Goal: Information Seeking & Learning: Learn about a topic

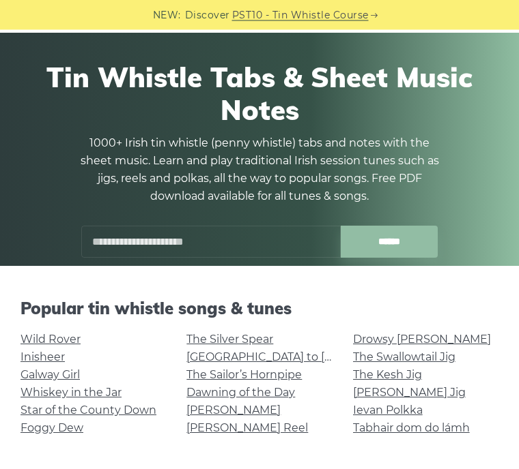
scroll to position [45, 0]
click at [363, 392] on link "[PERSON_NAME] Jig" at bounding box center [409, 392] width 113 height 13
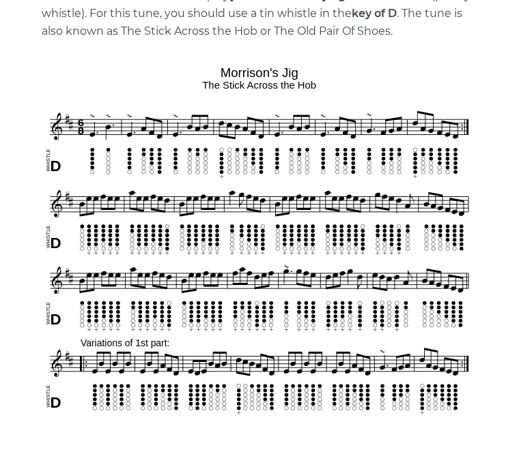
scroll to position [352, 0]
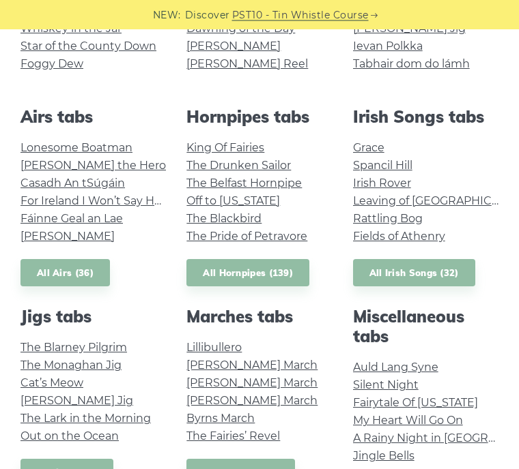
scroll to position [411, 0]
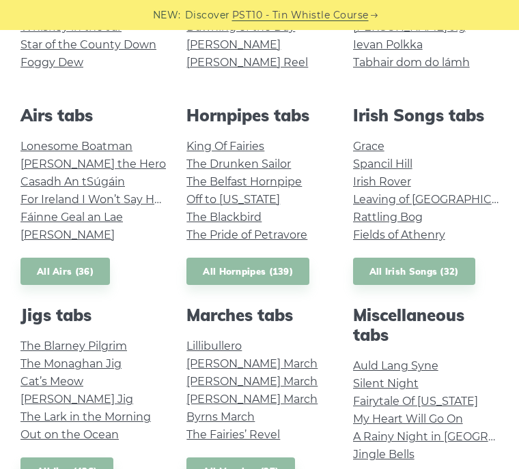
click at [191, 379] on link "[PERSON_NAME] March" at bounding box center [251, 381] width 131 height 13
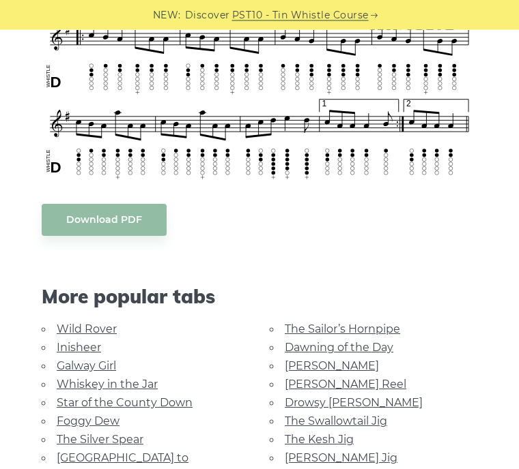
scroll to position [738, 0]
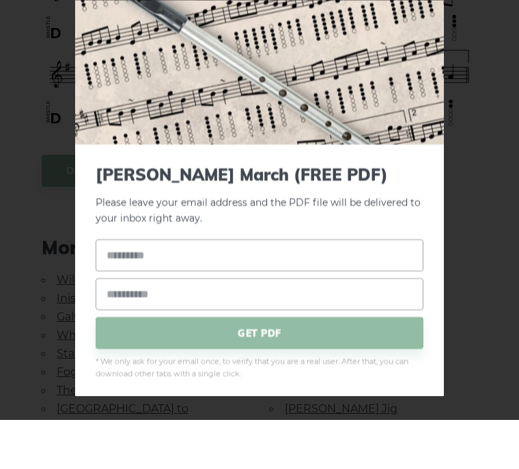
scroll to position [787, 0]
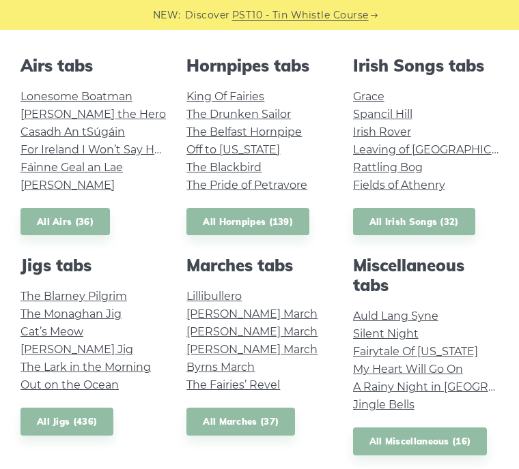
click at [48, 218] on link "All Airs (36)" at bounding box center [64, 222] width 89 height 28
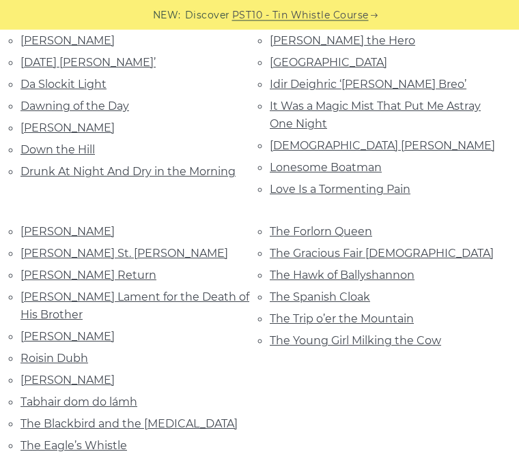
scroll to position [379, 0]
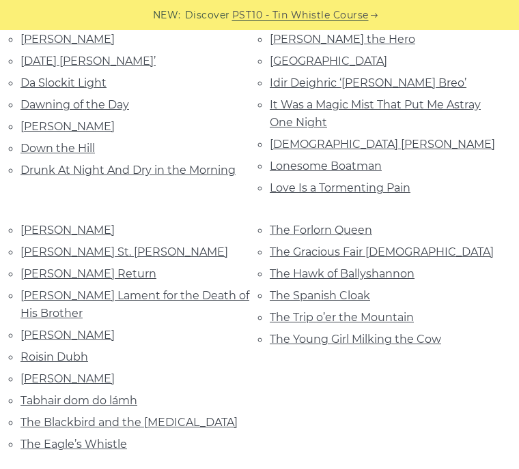
click at [33, 329] on link "[PERSON_NAME]" at bounding box center [67, 335] width 94 height 13
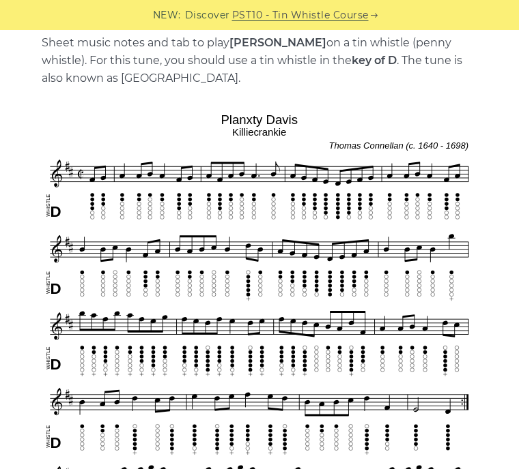
scroll to position [295, 0]
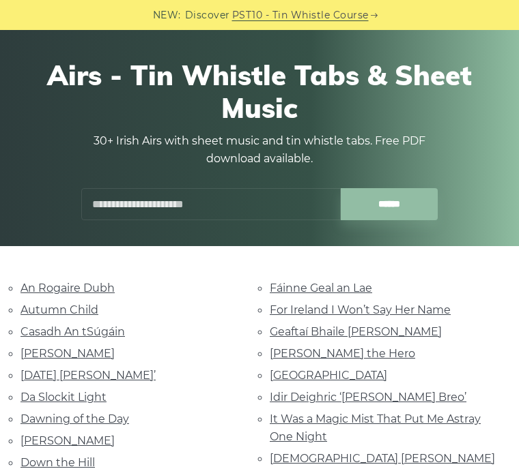
scroll to position [64, 0]
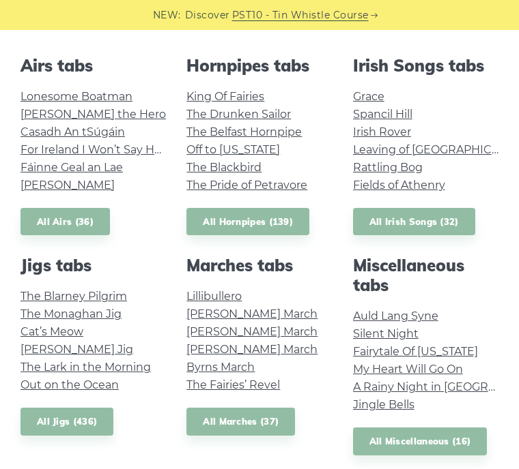
click at [227, 220] on link "All Hornpipes (139)" at bounding box center [247, 222] width 123 height 28
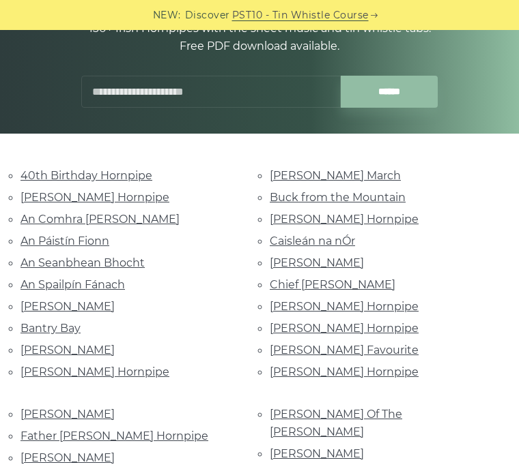
scroll to position [175, 0]
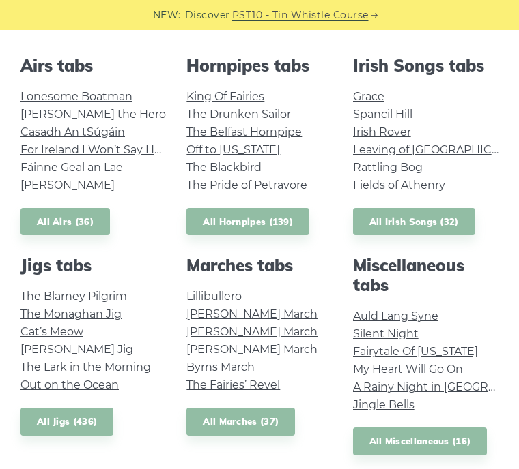
click at [391, 221] on link "All Irish Songs (32)" at bounding box center [414, 222] width 122 height 28
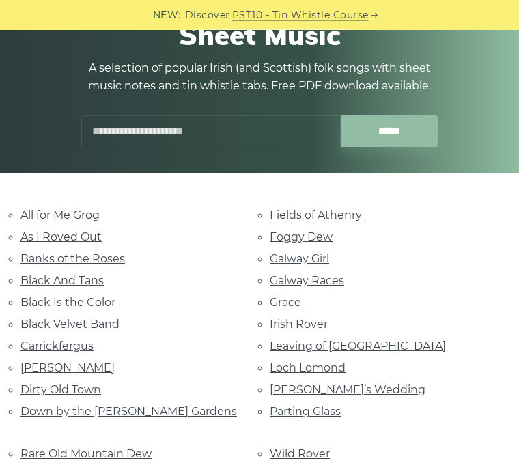
scroll to position [138, 0]
click at [29, 362] on link "Danny Boy" at bounding box center [67, 368] width 94 height 13
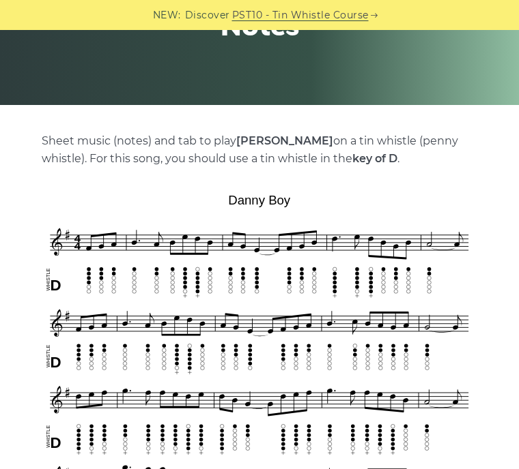
scroll to position [205, 0]
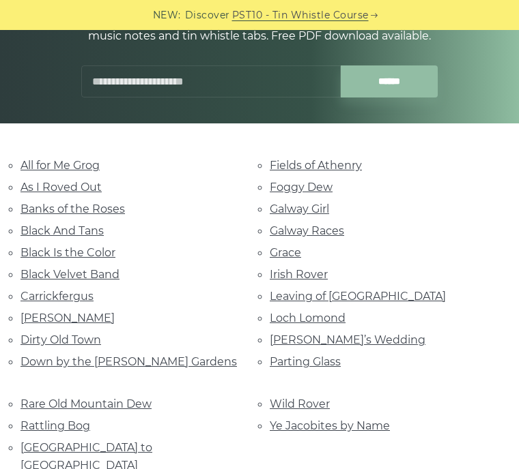
click at [275, 355] on link "Parting Glass" at bounding box center [304, 361] width 71 height 13
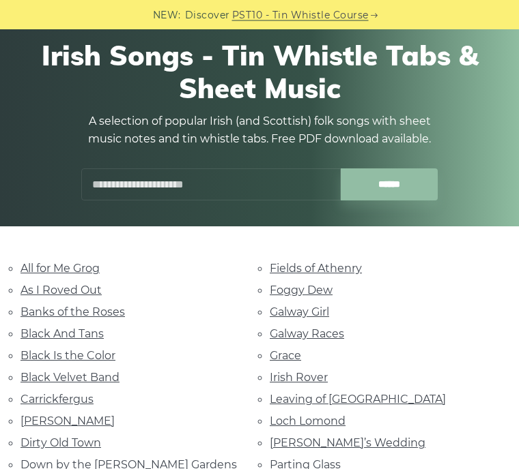
scroll to position [85, 0]
click at [271, 415] on link "Loch Lomond" at bounding box center [307, 421] width 76 height 13
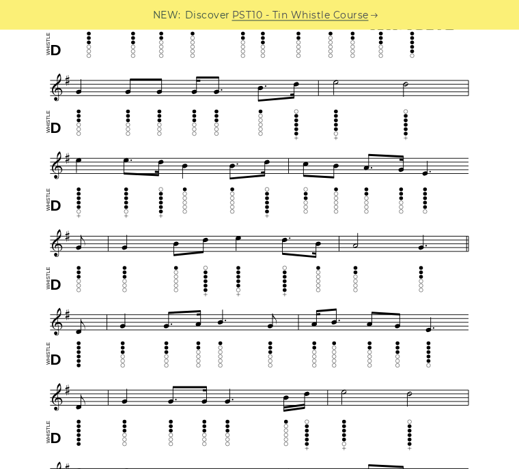
scroll to position [458, 0]
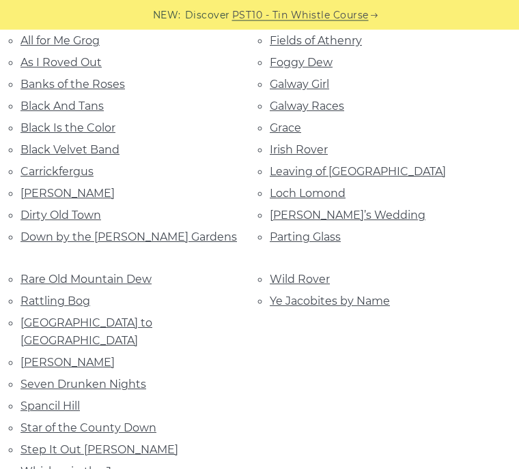
scroll to position [316, 0]
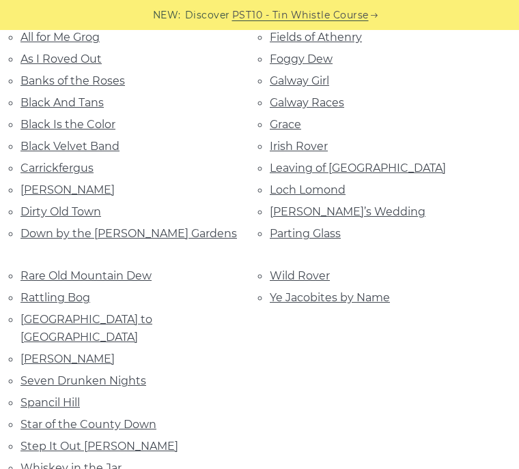
click at [32, 291] on link "Rattling Bog" at bounding box center [55, 297] width 70 height 13
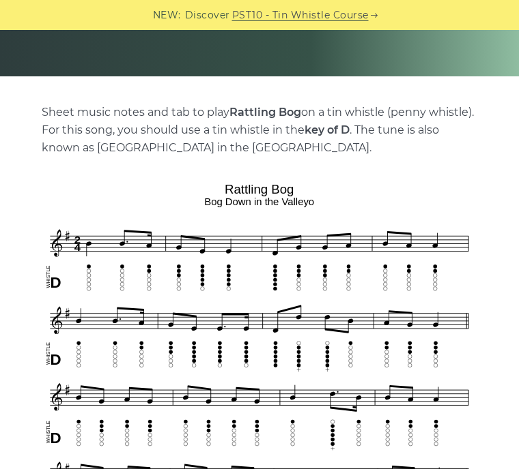
scroll to position [231, 0]
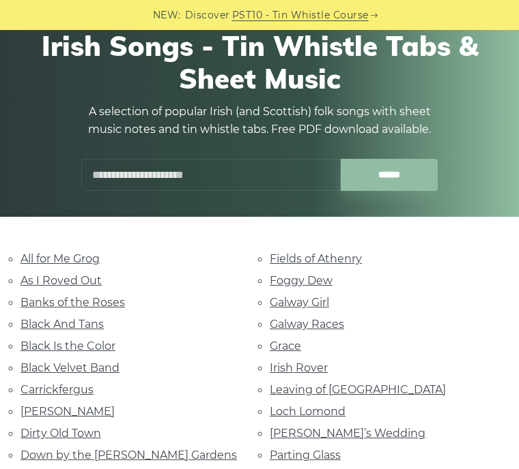
scroll to position [93, 0]
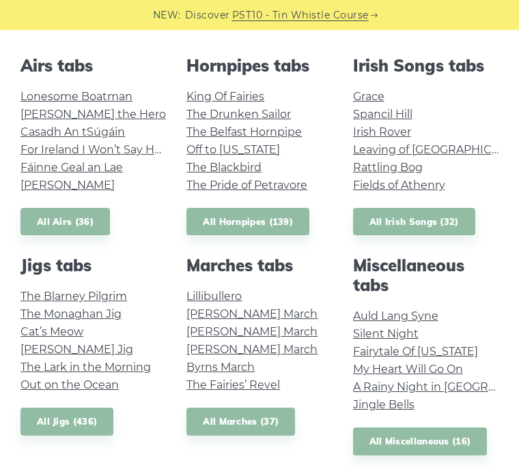
click at [388, 435] on link "All Miscellaneous (16)" at bounding box center [420, 442] width 134 height 28
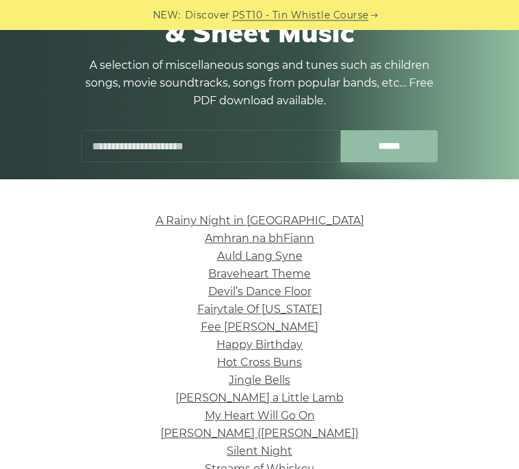
scroll to position [136, 0]
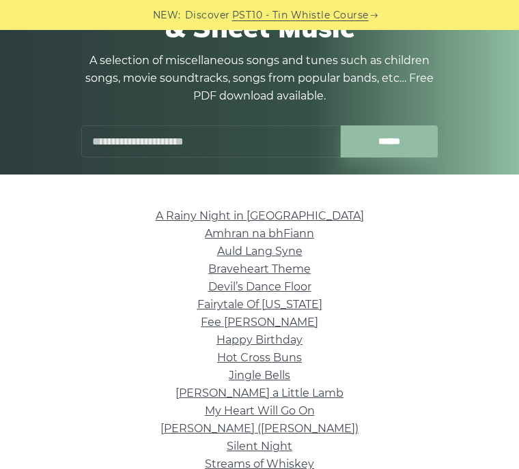
click at [222, 252] on link "Auld Lang Syne" at bounding box center [259, 251] width 85 height 13
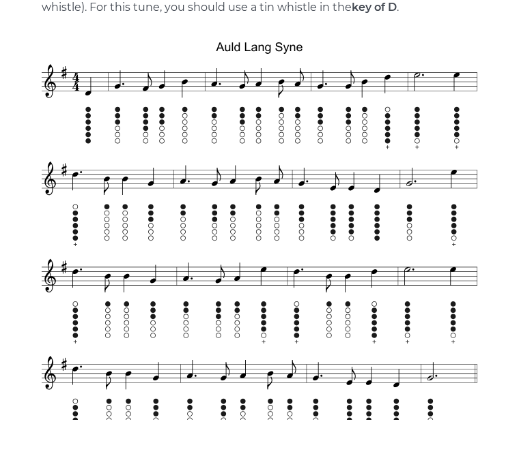
scroll to position [358, 0]
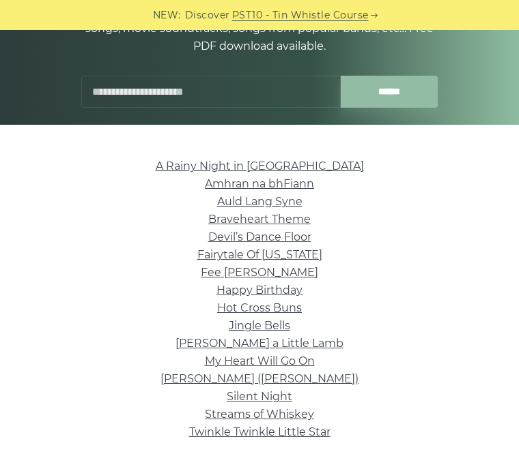
click at [234, 395] on link "Silent Night" at bounding box center [259, 396] width 65 height 13
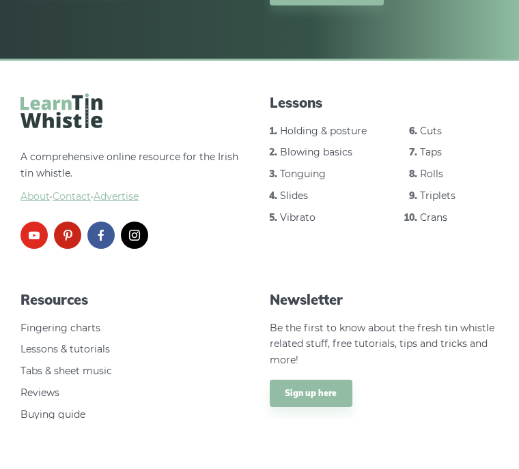
scroll to position [2233, 0]
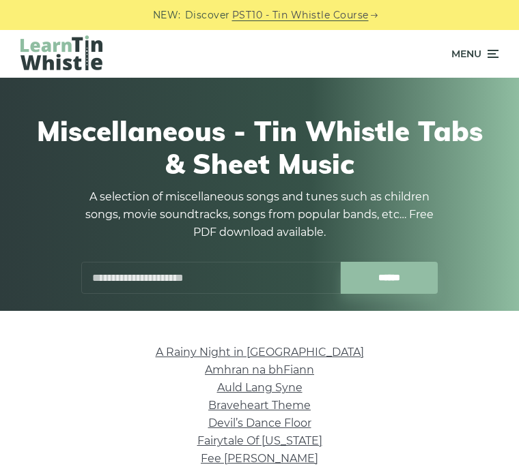
click at [492, 55] on icon at bounding box center [491, 54] width 14 height 16
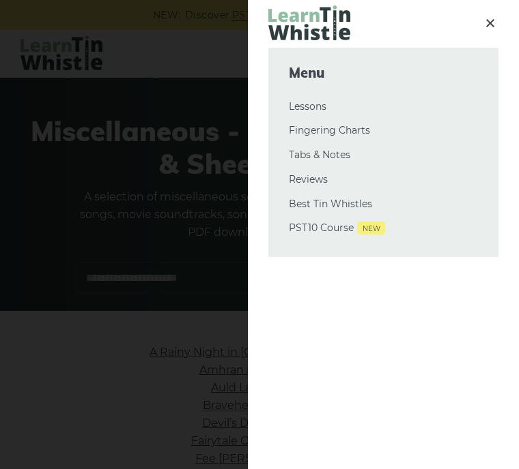
click at [298, 128] on link "Fingering Charts" at bounding box center [383, 131] width 189 height 16
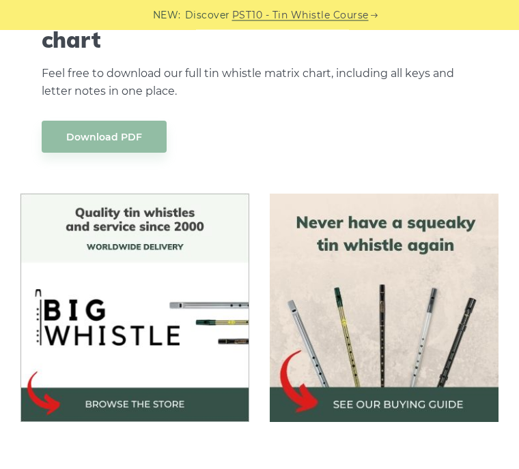
scroll to position [6706, 0]
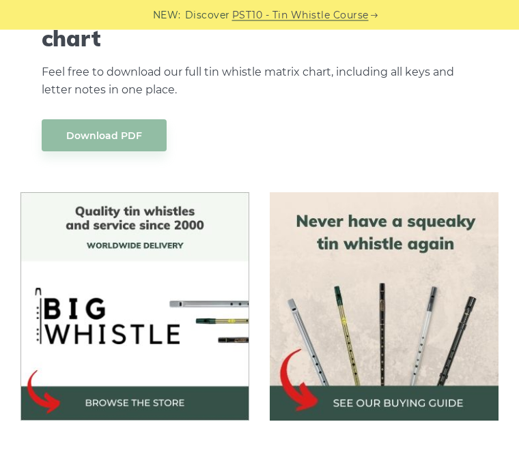
click at [106, 354] on img at bounding box center [134, 307] width 229 height 229
